Goal: Find specific page/section: Find specific page/section

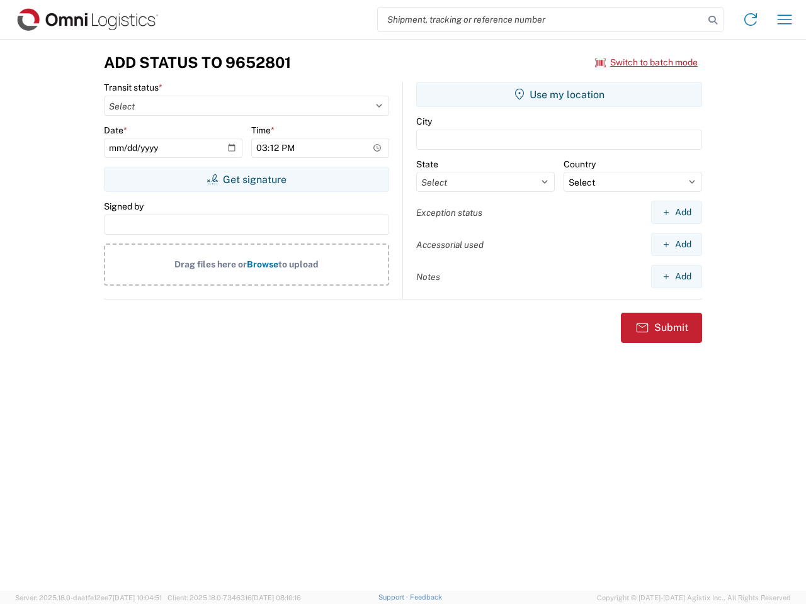
click at [541, 20] on input "search" at bounding box center [541, 20] width 326 height 24
click at [713, 20] on icon at bounding box center [713, 20] width 18 height 18
click at [750, 20] on icon at bounding box center [750, 19] width 20 height 20
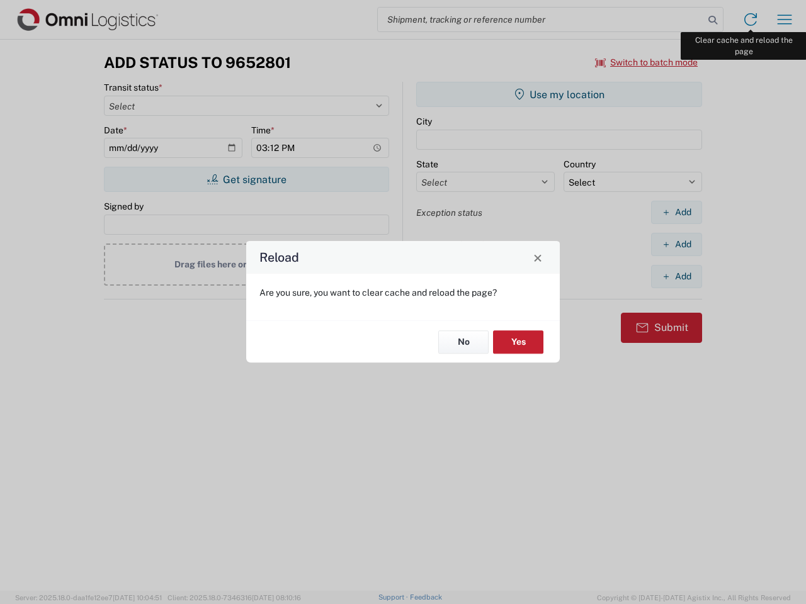
click at [784, 20] on div "Reload Are you sure, you want to clear cache and reload the page? No Yes" at bounding box center [403, 302] width 806 height 604
click at [646, 62] on div "Reload Are you sure, you want to clear cache and reload the page? No Yes" at bounding box center [403, 302] width 806 height 604
click at [246, 179] on div "Reload Are you sure, you want to clear cache and reload the page? No Yes" at bounding box center [403, 302] width 806 height 604
click at [559, 94] on div "Reload Are you sure, you want to clear cache and reload the page? No Yes" at bounding box center [403, 302] width 806 height 604
click at [676, 212] on div "Reload Are you sure, you want to clear cache and reload the page? No Yes" at bounding box center [403, 302] width 806 height 604
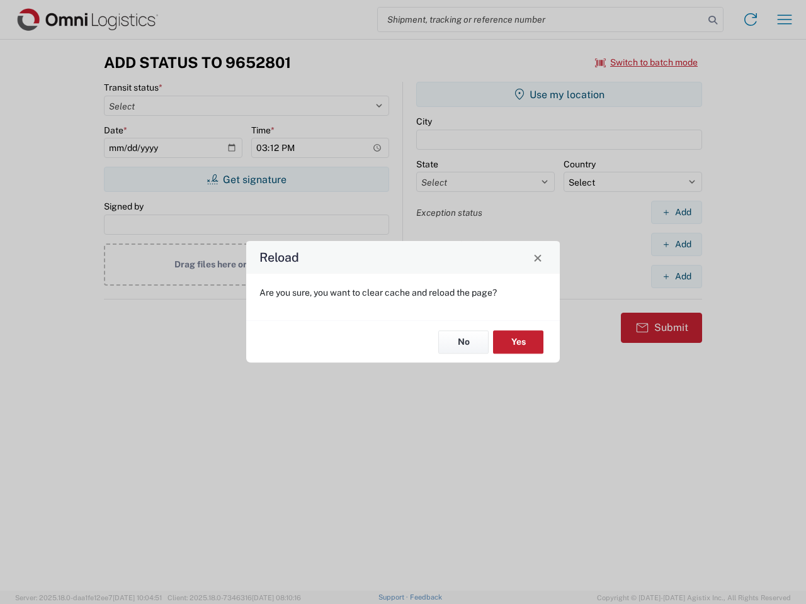
click at [676, 244] on div "Reload Are you sure, you want to clear cache and reload the page? No Yes" at bounding box center [403, 302] width 806 height 604
click at [676, 276] on div "Reload Are you sure, you want to clear cache and reload the page? No Yes" at bounding box center [403, 302] width 806 height 604
